Goal: Task Accomplishment & Management: Manage account settings

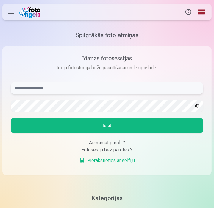
click at [36, 88] on input "text" at bounding box center [107, 88] width 193 height 12
type input "**********"
click at [11, 118] on button "Ieiet" at bounding box center [107, 125] width 193 height 15
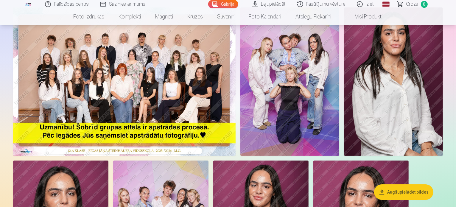
scroll to position [61, 0]
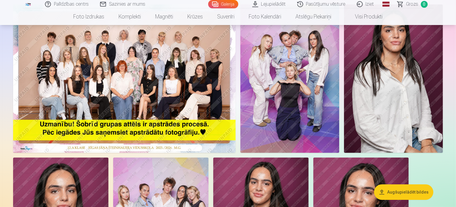
click at [61, 95] on img at bounding box center [124, 78] width 222 height 148
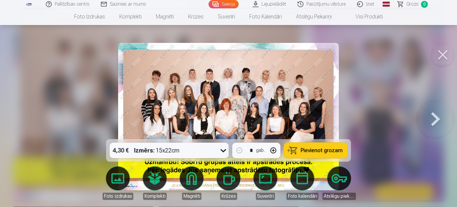
click at [160, 112] on img at bounding box center [228, 116] width 221 height 147
click at [214, 54] on button at bounding box center [443, 55] width 24 height 24
